Goal: Find specific page/section: Find specific page/section

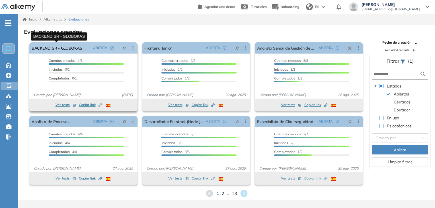
click at [69, 47] on link "BACKEND SR - GLOBOKAS" at bounding box center [57, 47] width 50 height 11
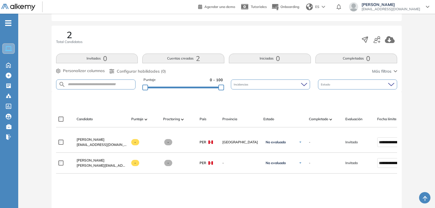
scroll to position [114, 0]
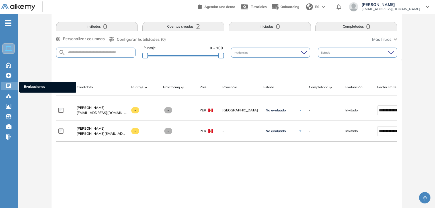
click at [9, 86] on icon at bounding box center [8, 85] width 5 height 5
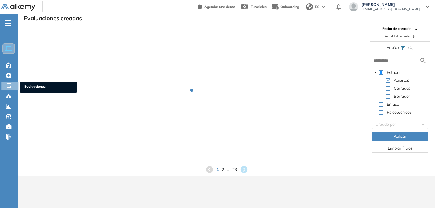
scroll to position [14, 0]
